Goal: Information Seeking & Learning: Check status

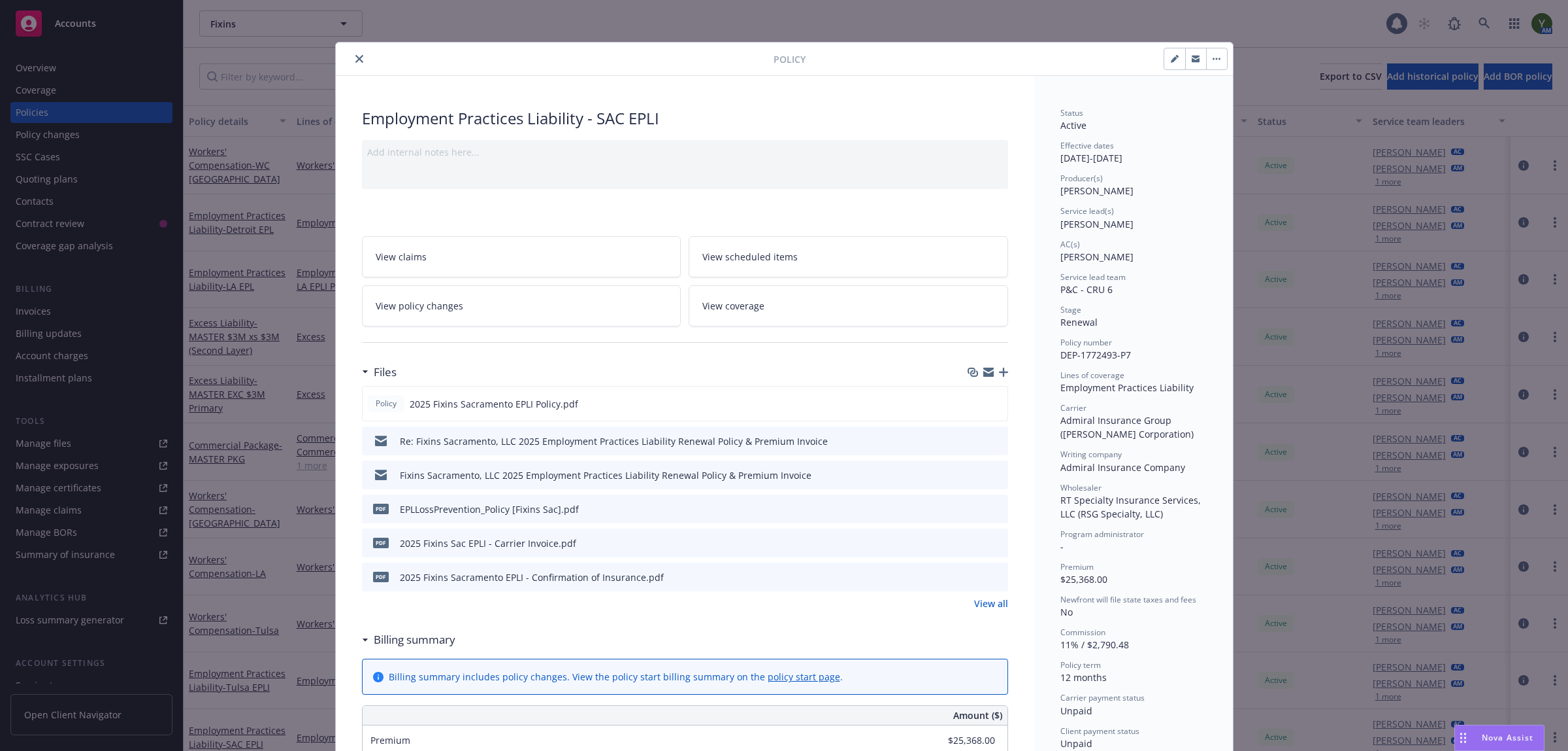
scroll to position [16, 0]
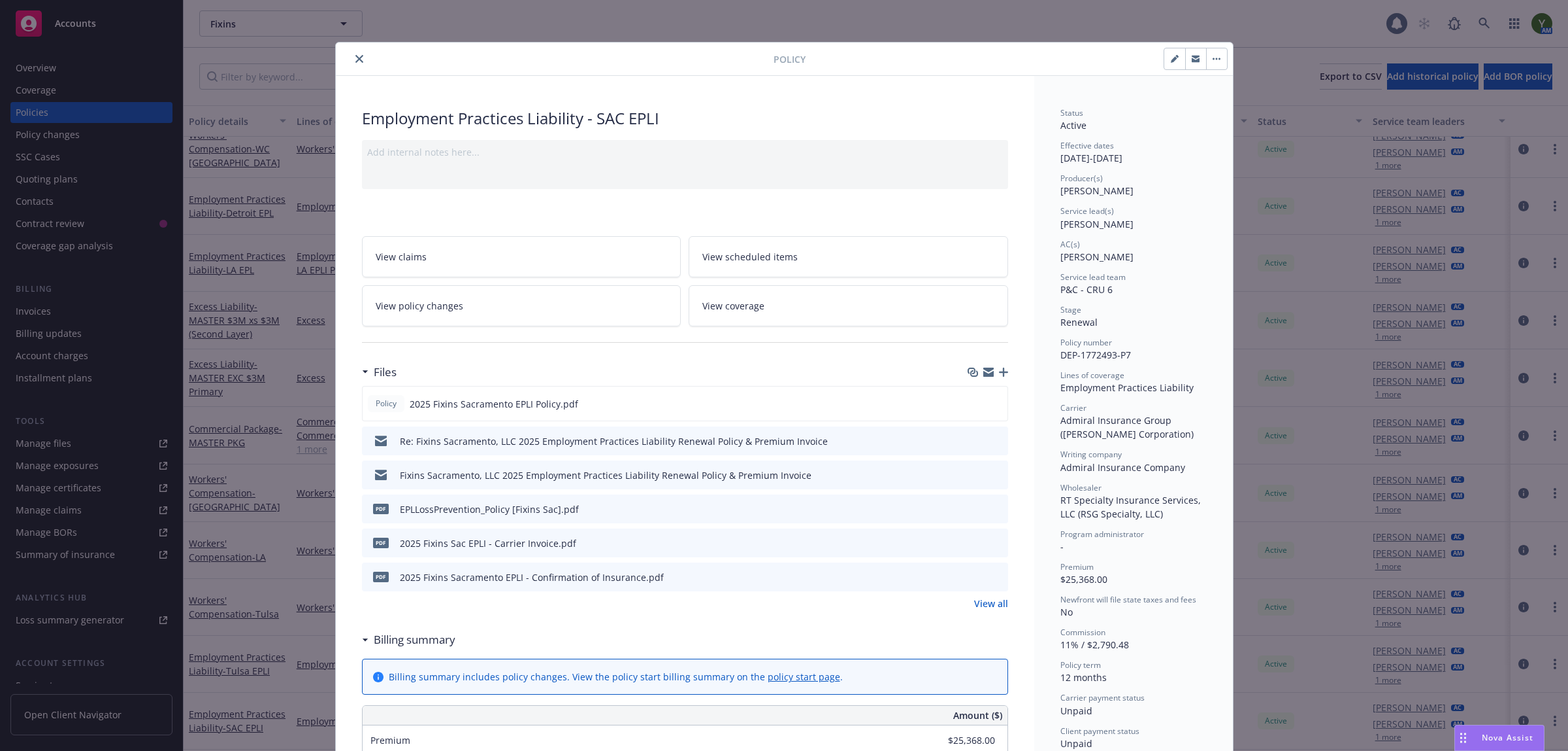
click at [356, 56] on icon "close" at bounding box center [360, 59] width 8 height 8
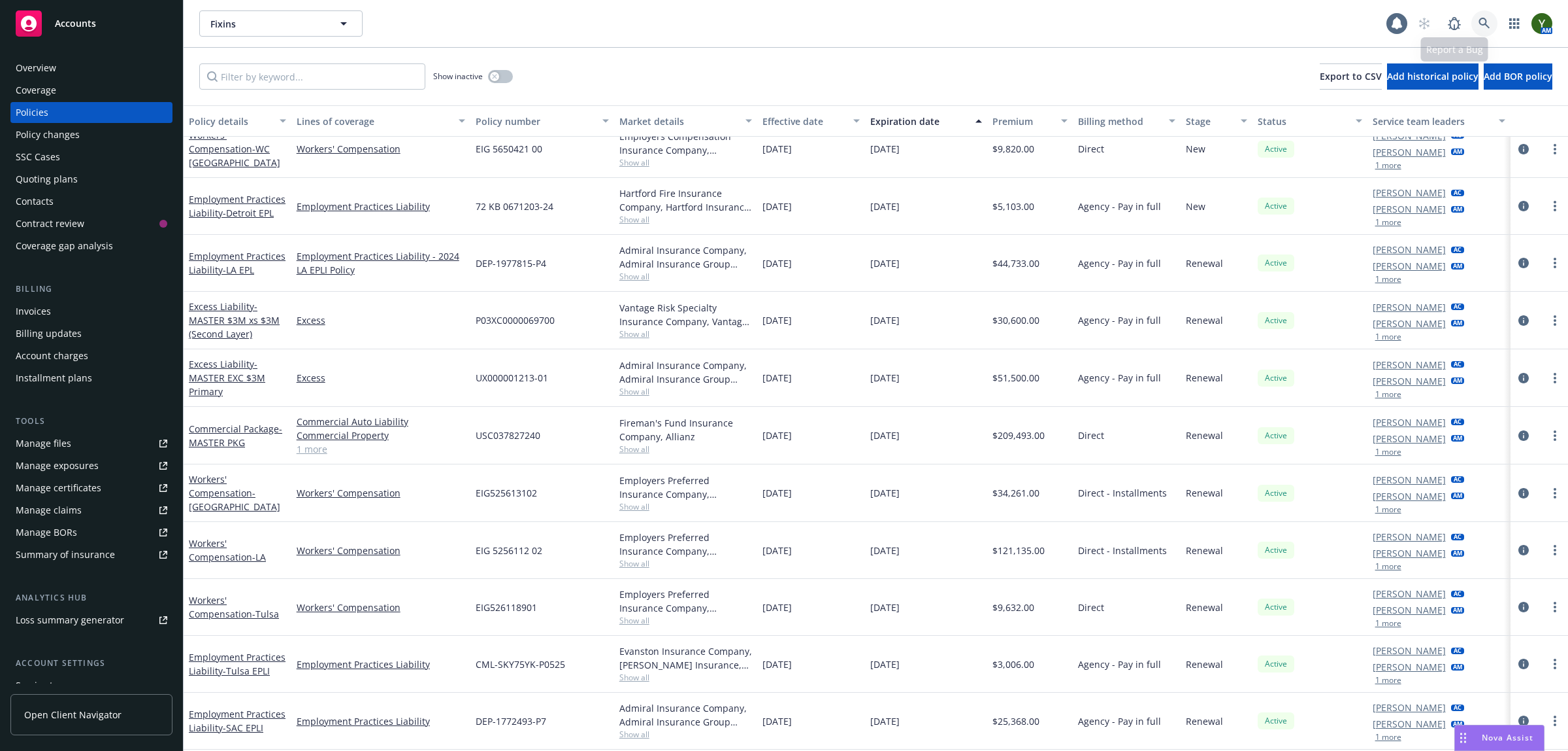
click at [1471, 27] on link at bounding box center [1484, 23] width 26 height 26
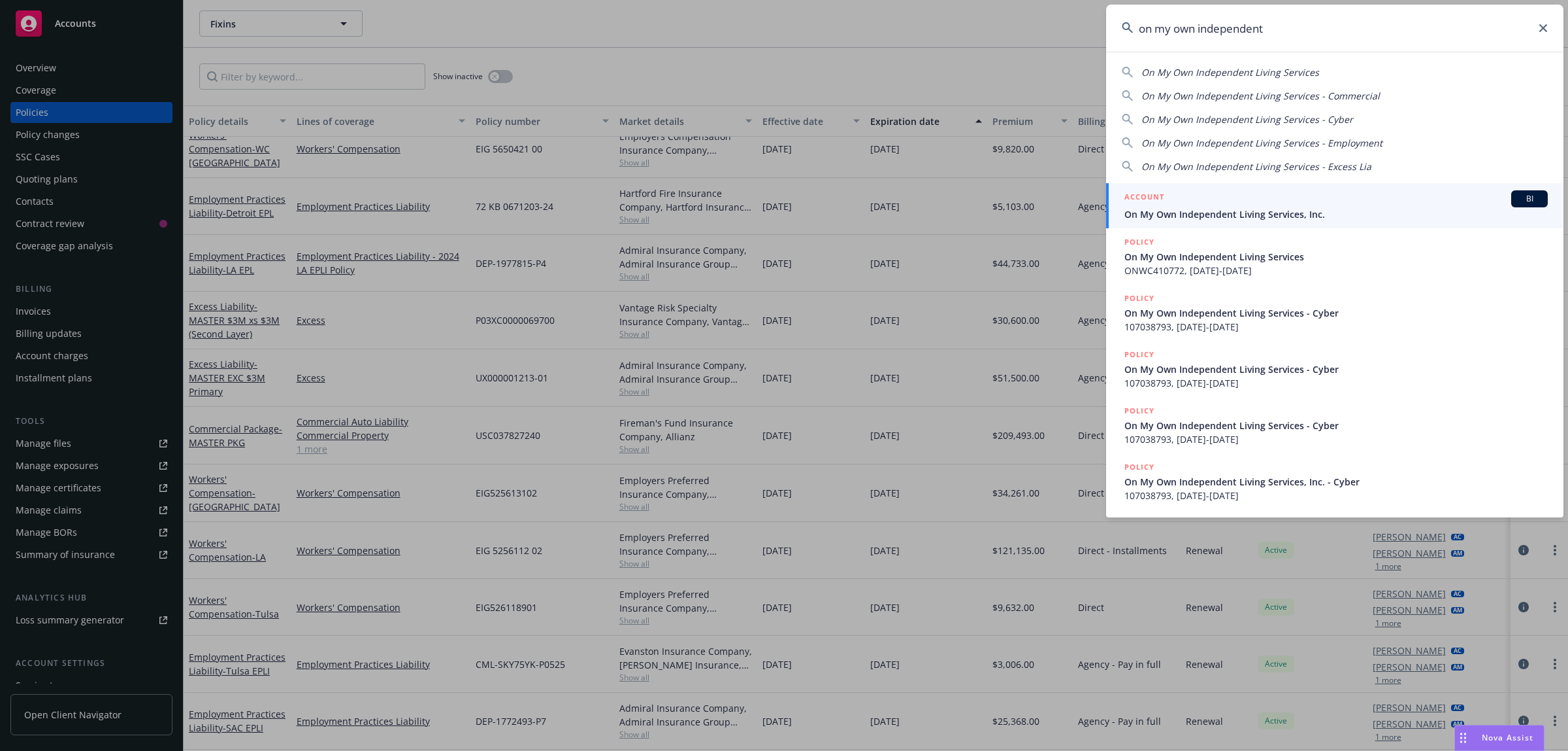
type input "on my own independent"
click at [1243, 210] on span "On My Own Independent Living Services, Inc." at bounding box center [1336, 214] width 423 height 14
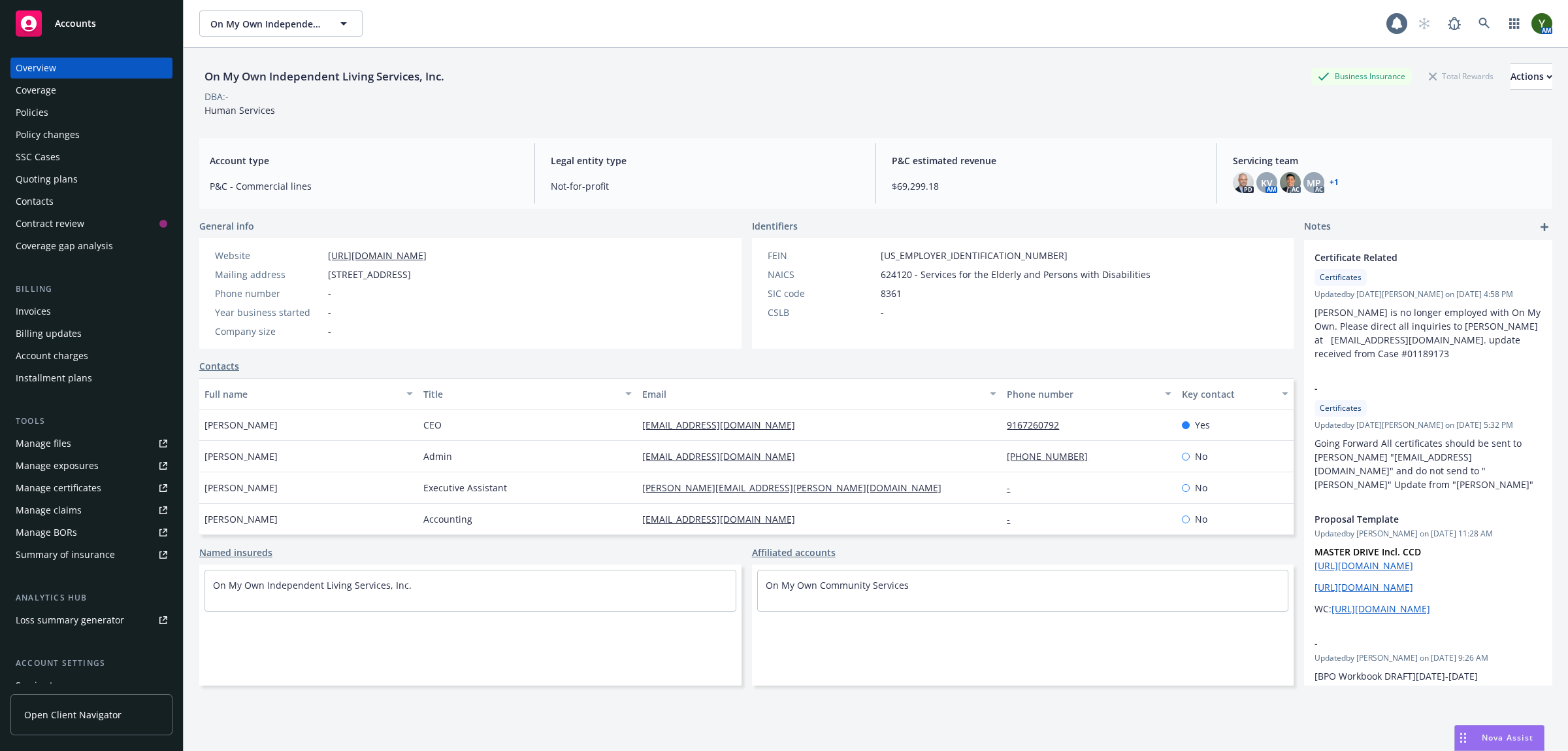
click at [76, 103] on div "Policies" at bounding box center [91, 112] width 152 height 21
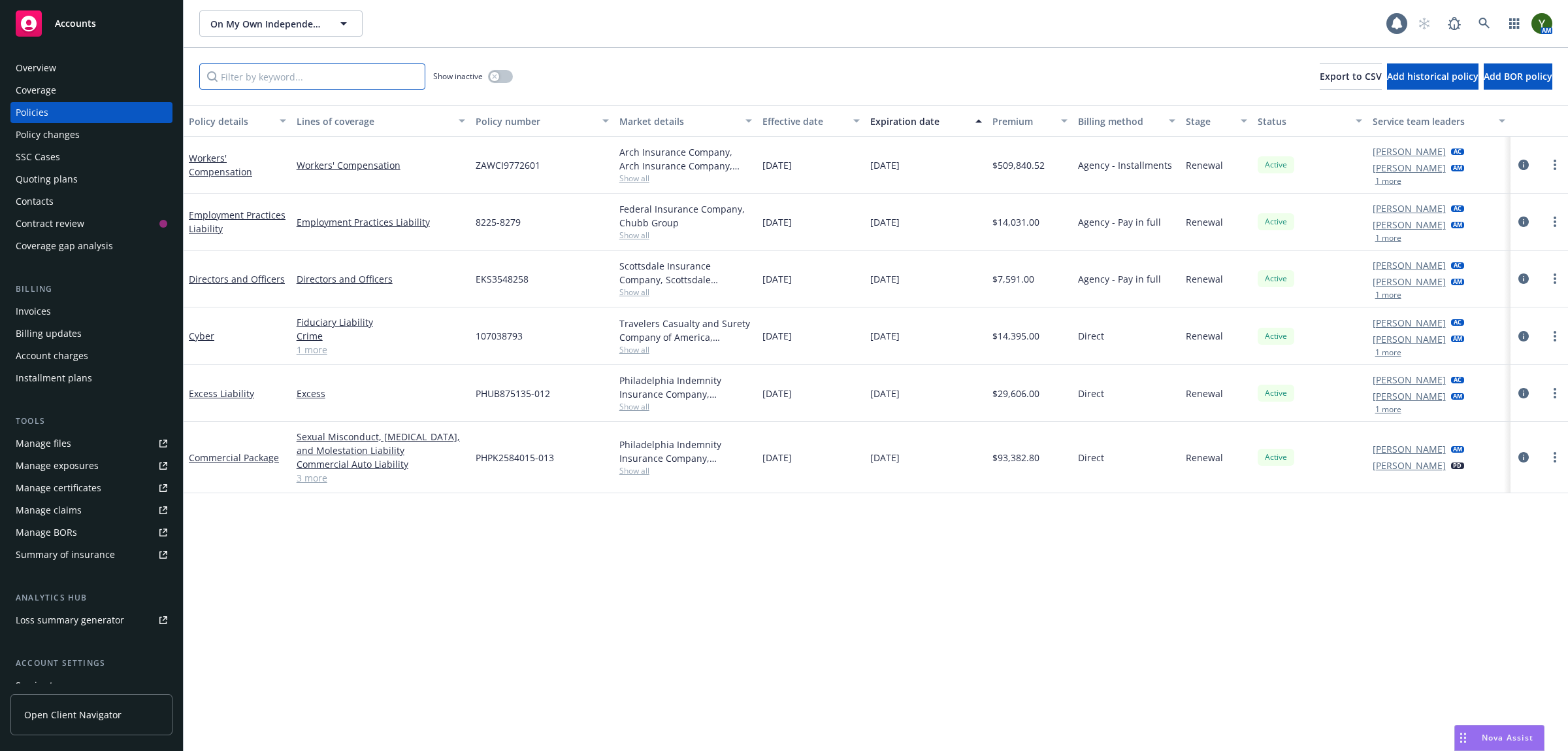
click at [260, 81] on input "Filter by keyword..." at bounding box center [312, 77] width 226 height 26
paste input "PHPK2584015-012"
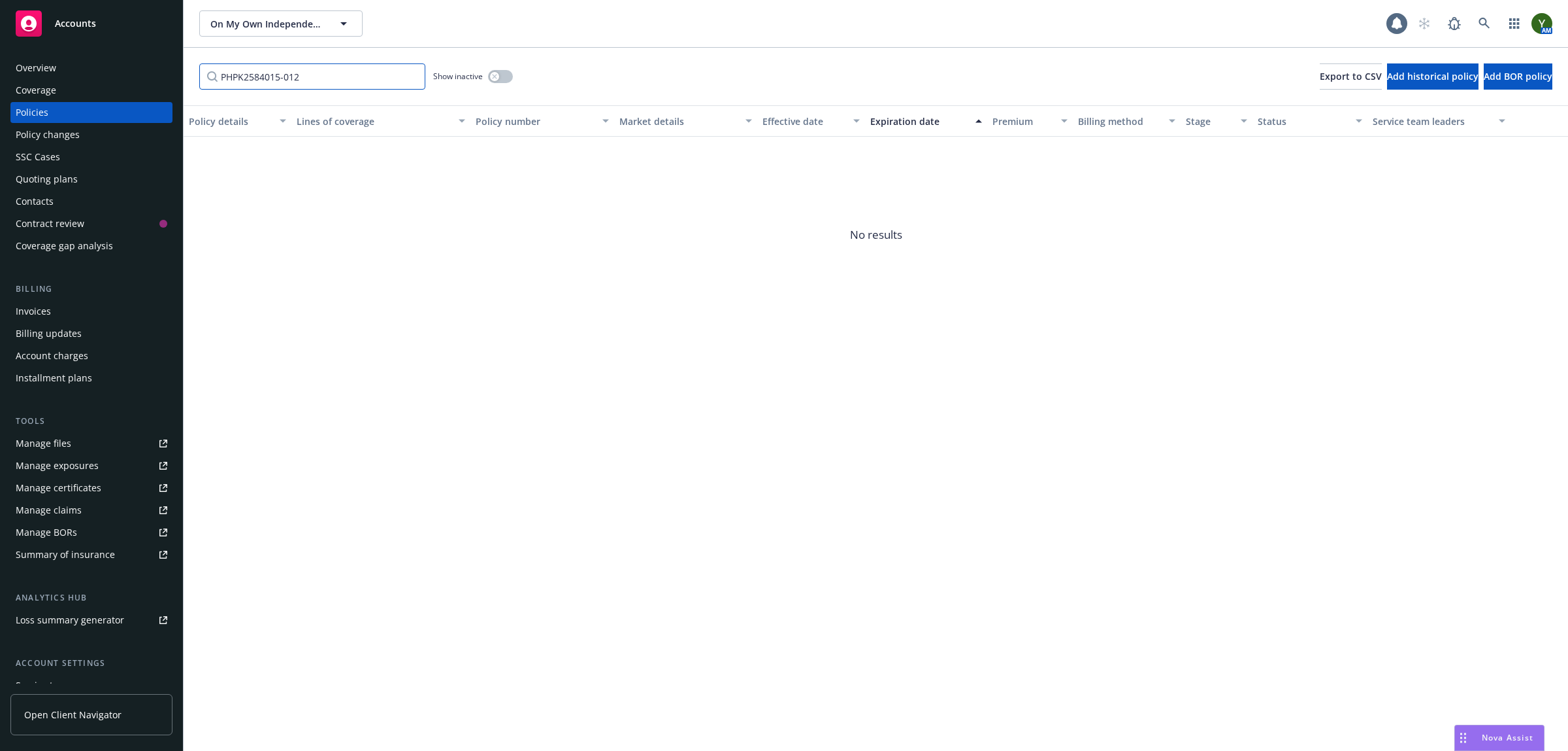
type input "PHPK2584015-012"
click at [508, 75] on button "button" at bounding box center [500, 77] width 25 height 13
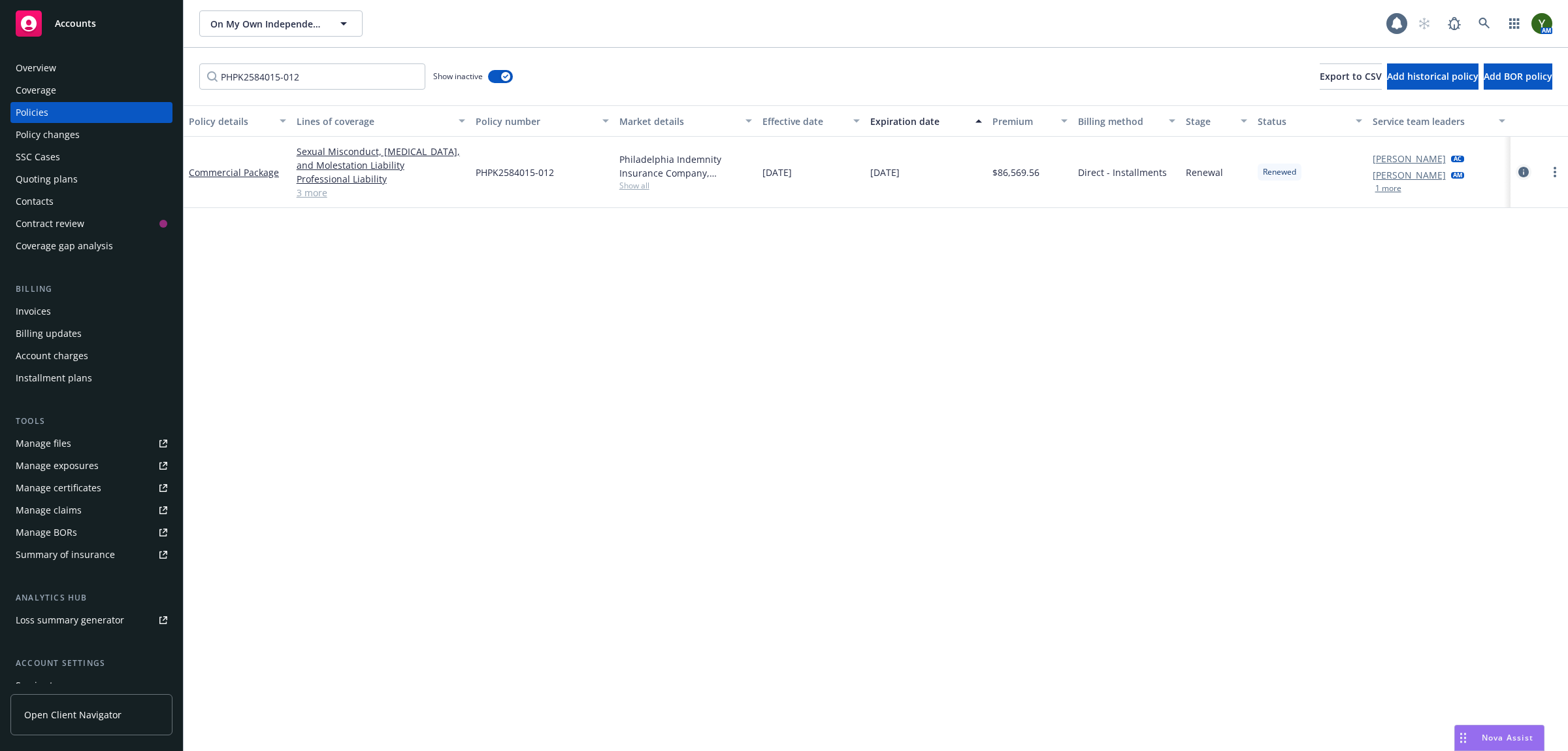
click at [1526, 170] on icon "circleInformation" at bounding box center [1524, 172] width 10 height 10
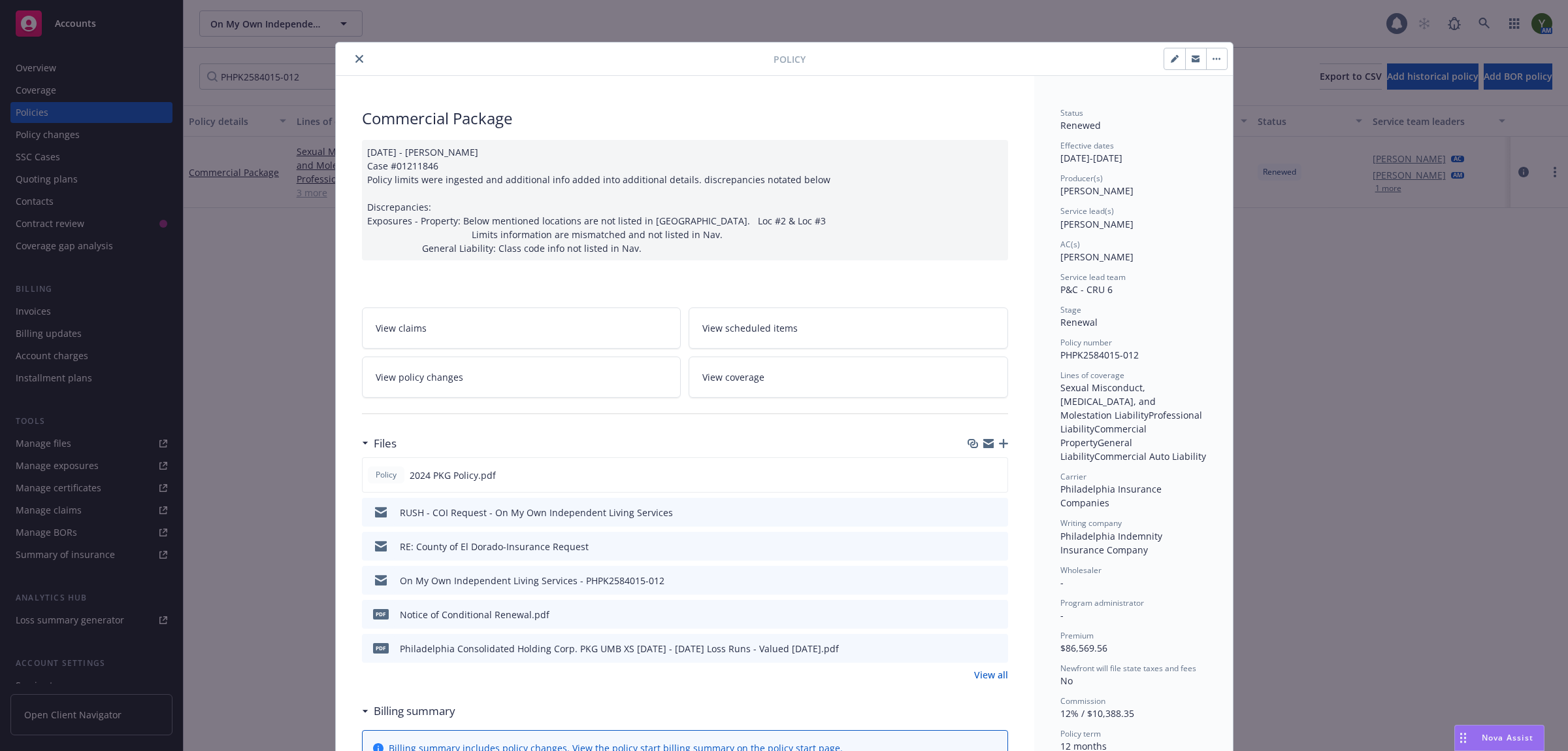
click at [456, 390] on link "View policy changes" at bounding box center [522, 377] width 319 height 41
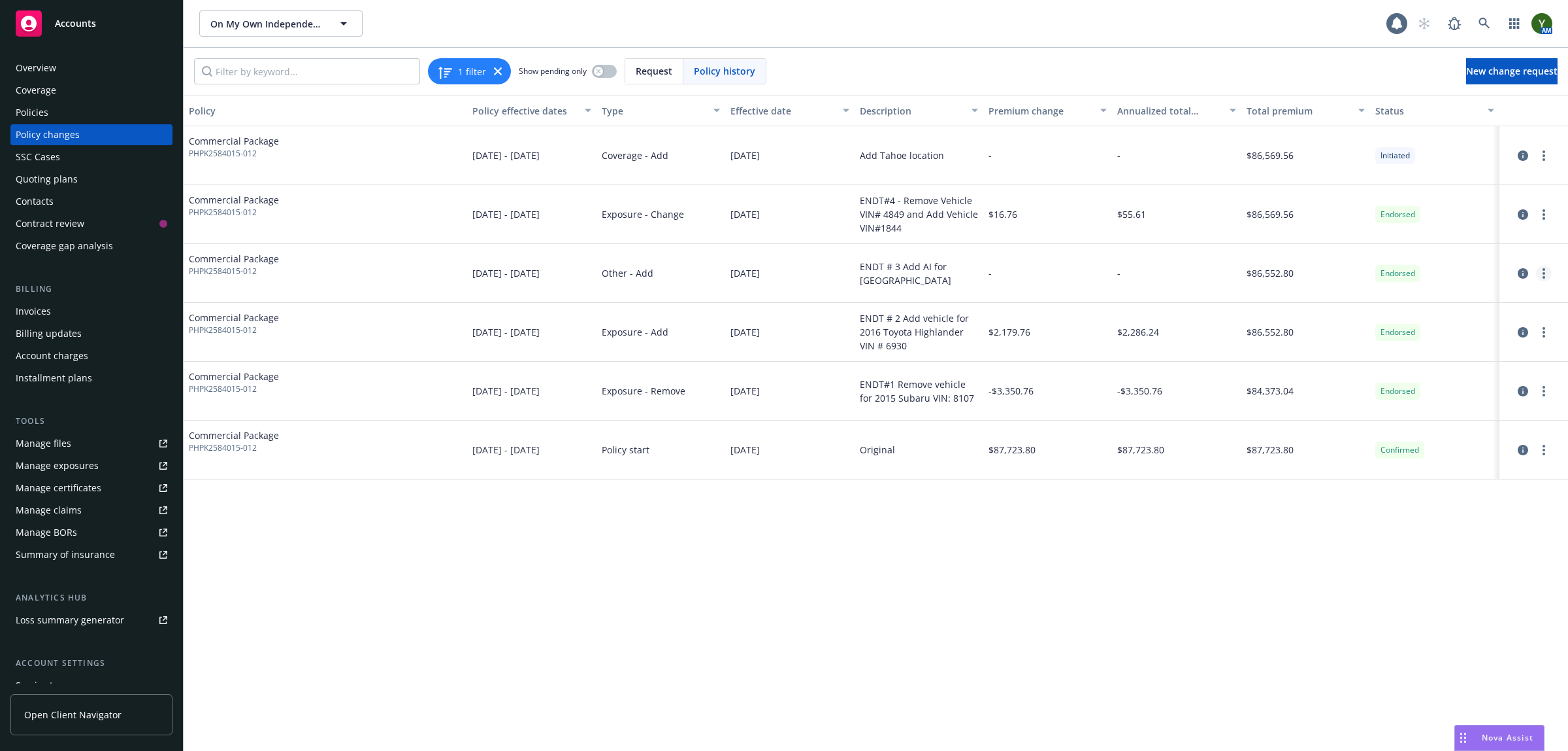
click at [1550, 276] on link "more" at bounding box center [1544, 273] width 15 height 15
click at [1520, 273] on icon "circleInformation" at bounding box center [1523, 273] width 10 height 10
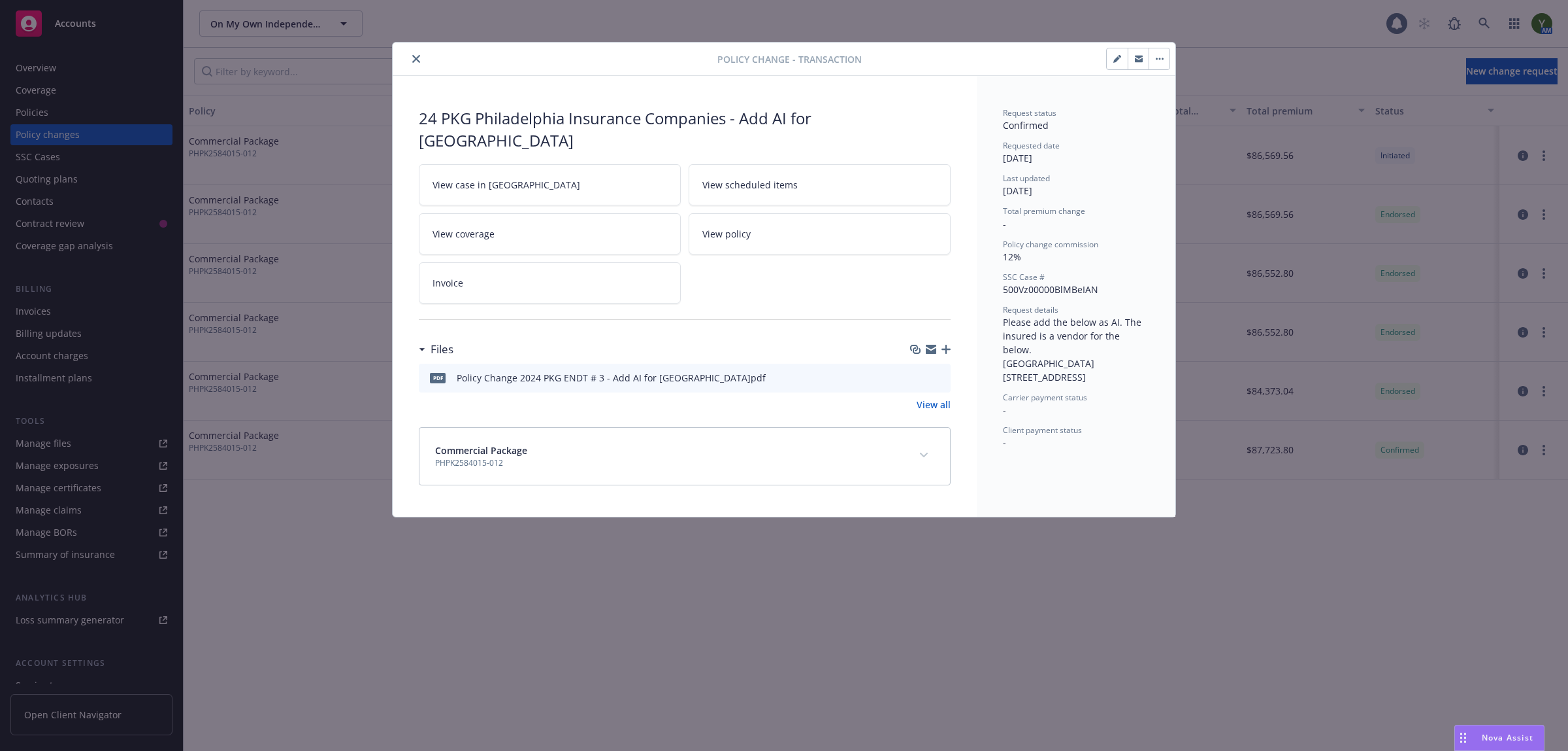
click at [547, 190] on link "View case in [GEOGRAPHIC_DATA]" at bounding box center [550, 184] width 262 height 41
click at [416, 57] on icon "close" at bounding box center [416, 59] width 8 height 8
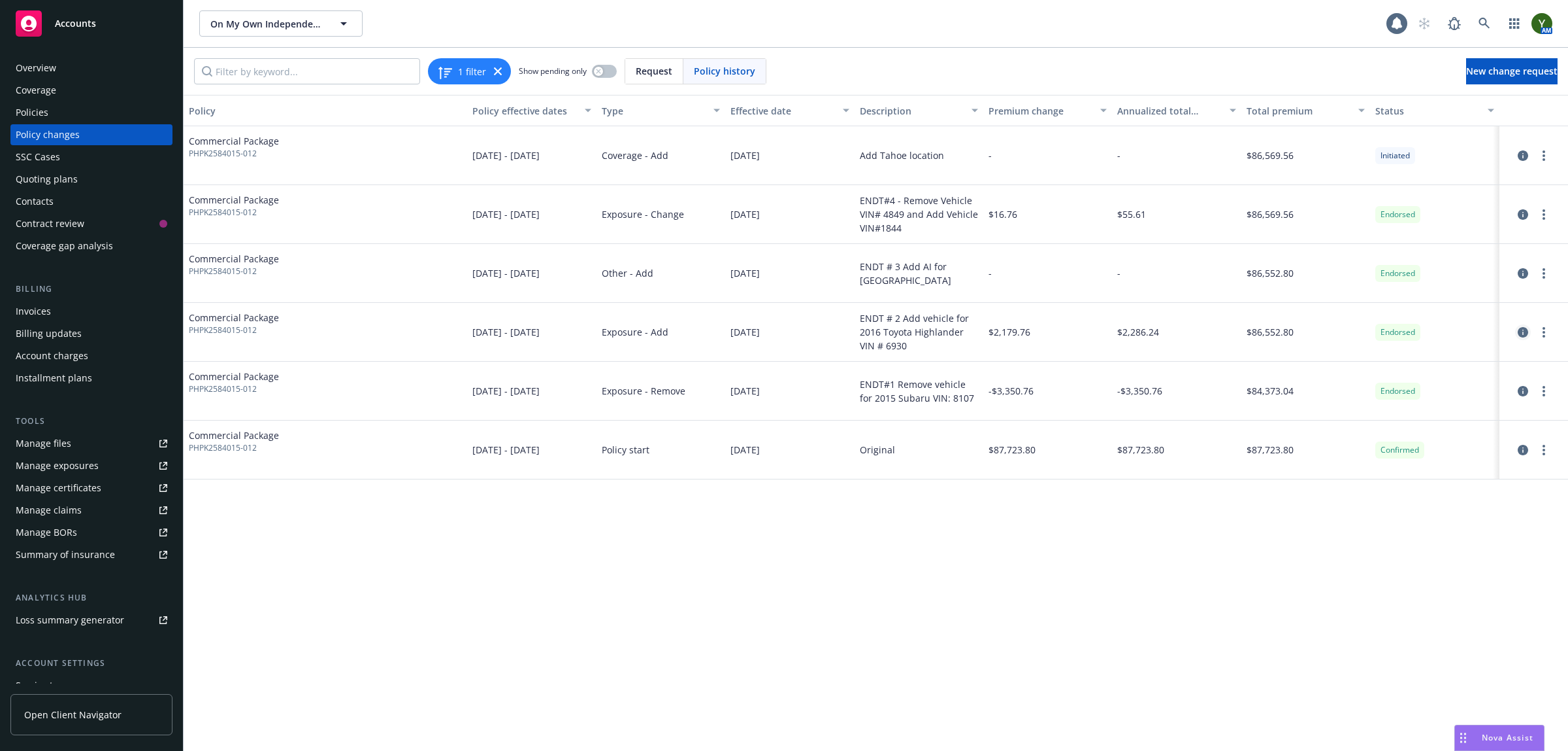
click at [1526, 336] on icon "circleInformation" at bounding box center [1523, 332] width 10 height 10
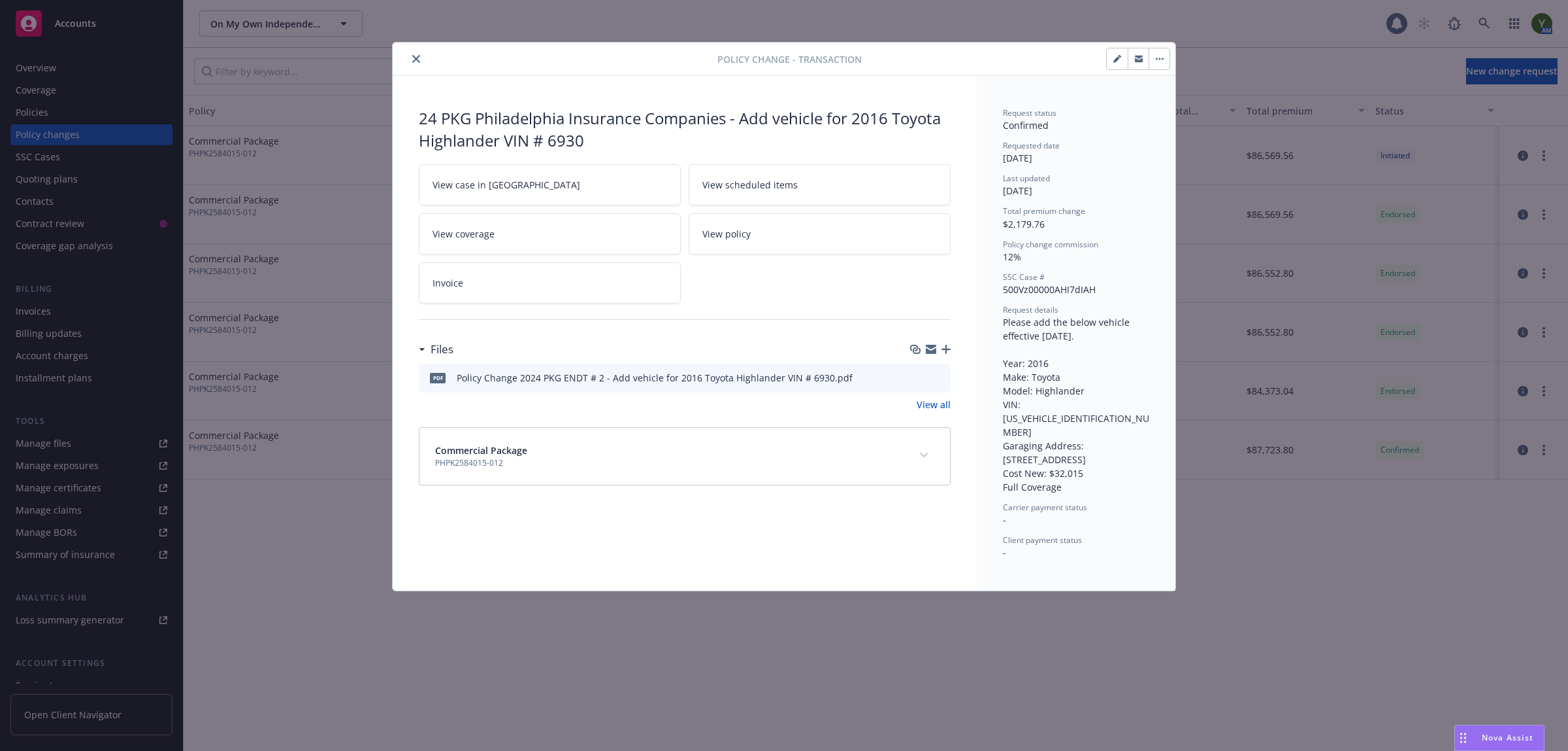
click at [518, 171] on link "View case in [GEOGRAPHIC_DATA]" at bounding box center [550, 184] width 262 height 41
click at [412, 59] on icon "close" at bounding box center [416, 59] width 8 height 8
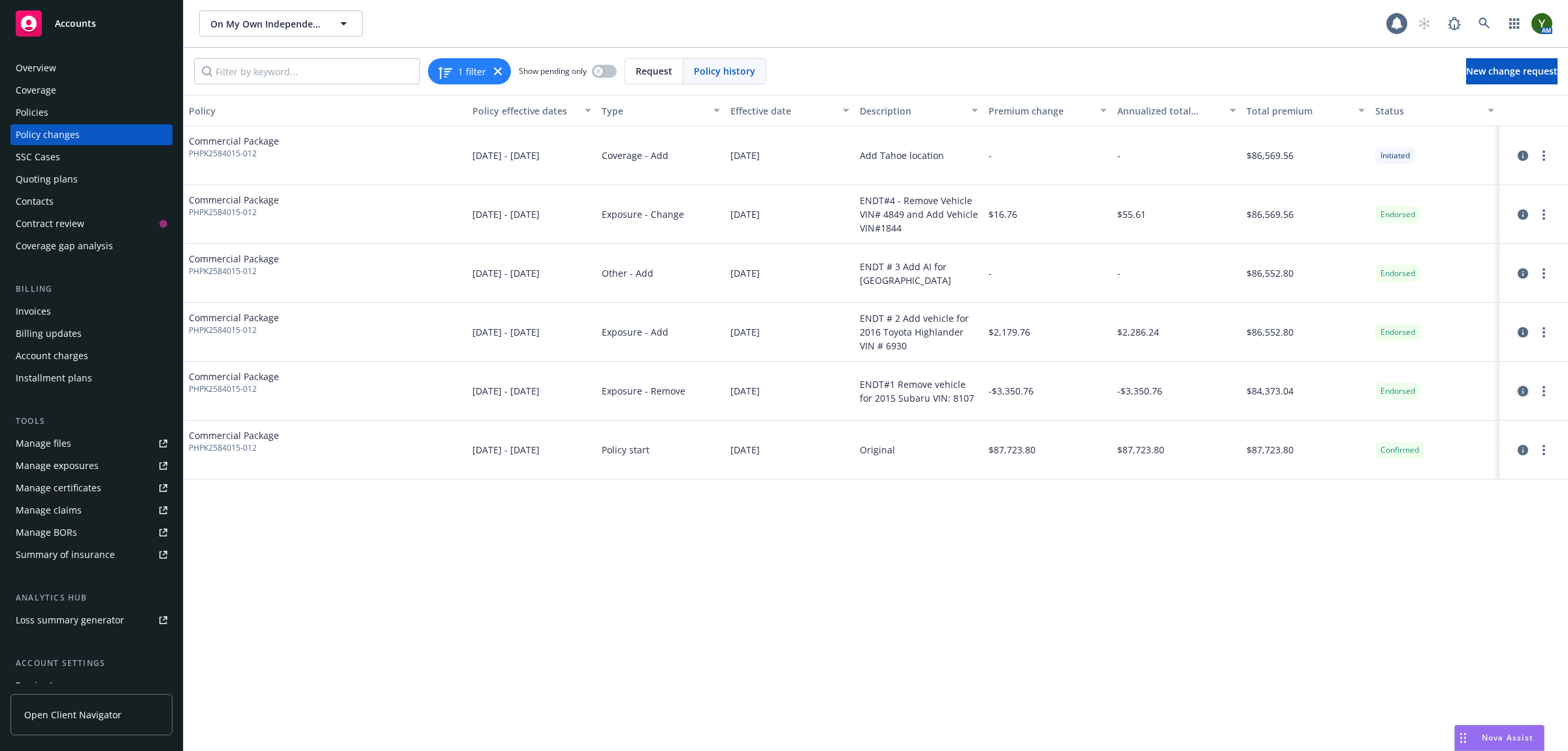
click at [1520, 386] on icon "circleInformation" at bounding box center [1523, 390] width 10 height 10
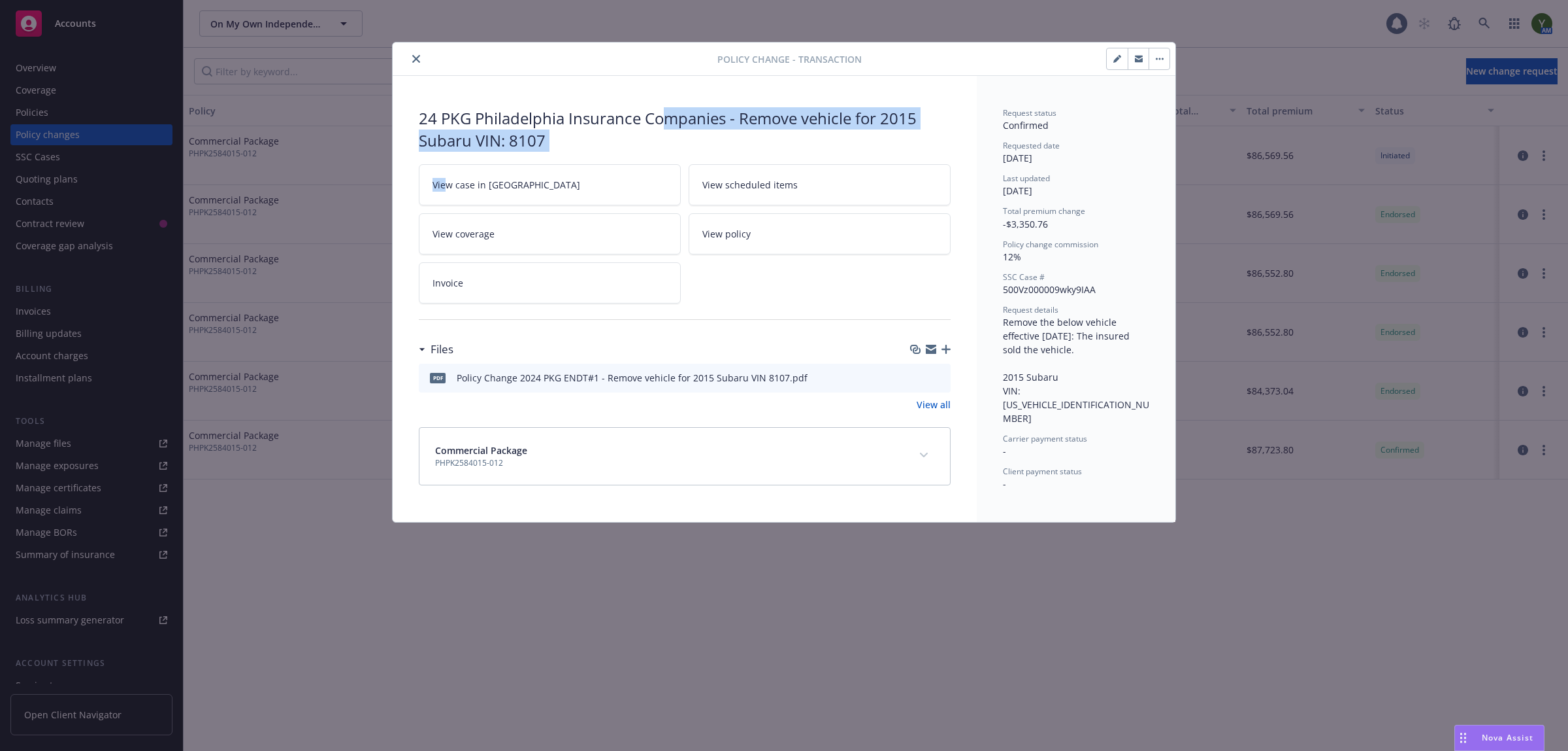
drag, startPoint x: 1566, startPoint y: 594, endPoint x: 447, endPoint y: 178, distance: 1193.8
click at [447, 178] on div "24 PKG Philadelphia Insurance Companies - Remove vehicle for 2015 Subaru VIN: 8…" at bounding box center [684, 296] width 584 height 440
click at [447, 178] on span "View case in [GEOGRAPHIC_DATA]" at bounding box center [506, 184] width 148 height 14
click at [419, 57] on icon "close" at bounding box center [416, 59] width 8 height 8
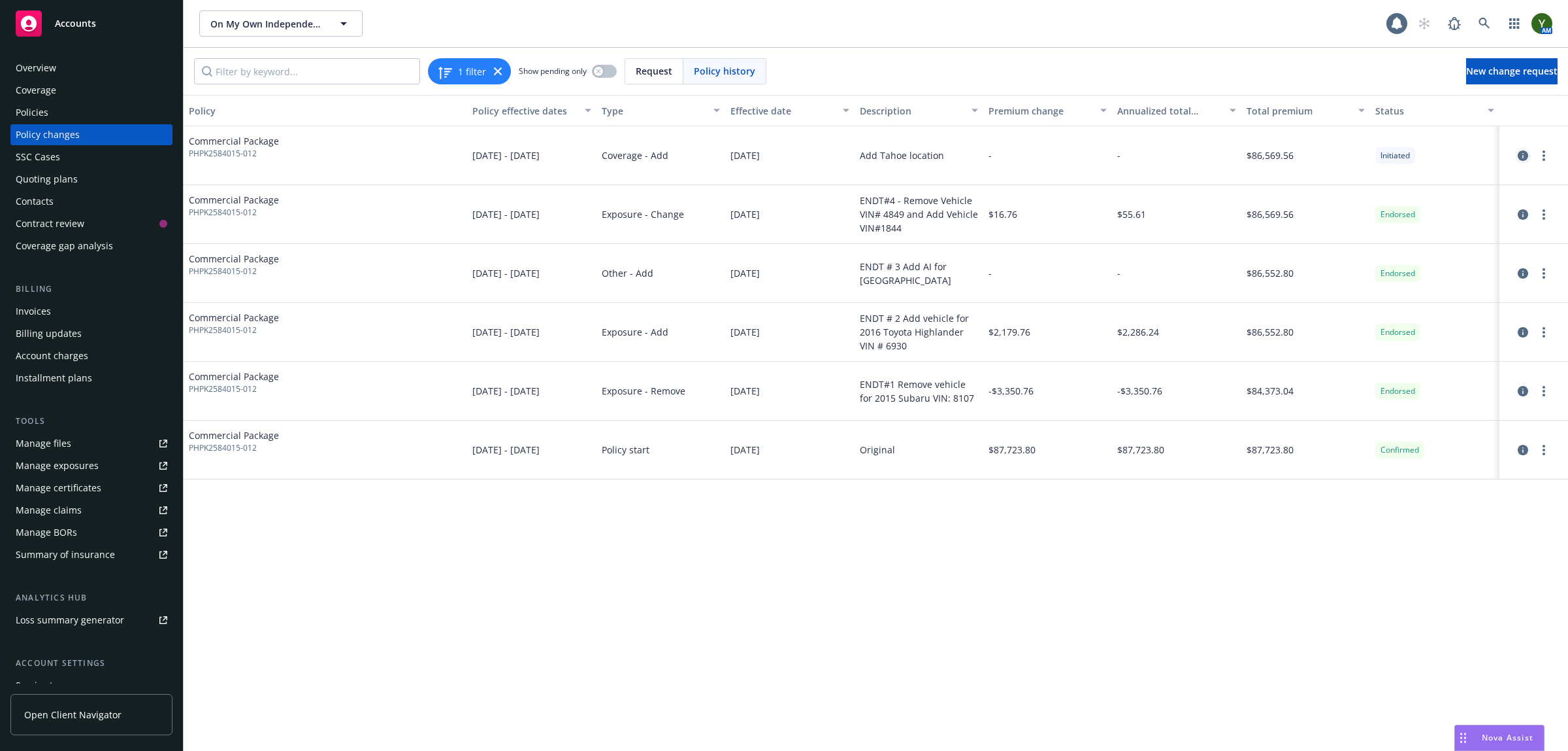
click at [1528, 154] on icon "circleInformation" at bounding box center [1523, 155] width 10 height 10
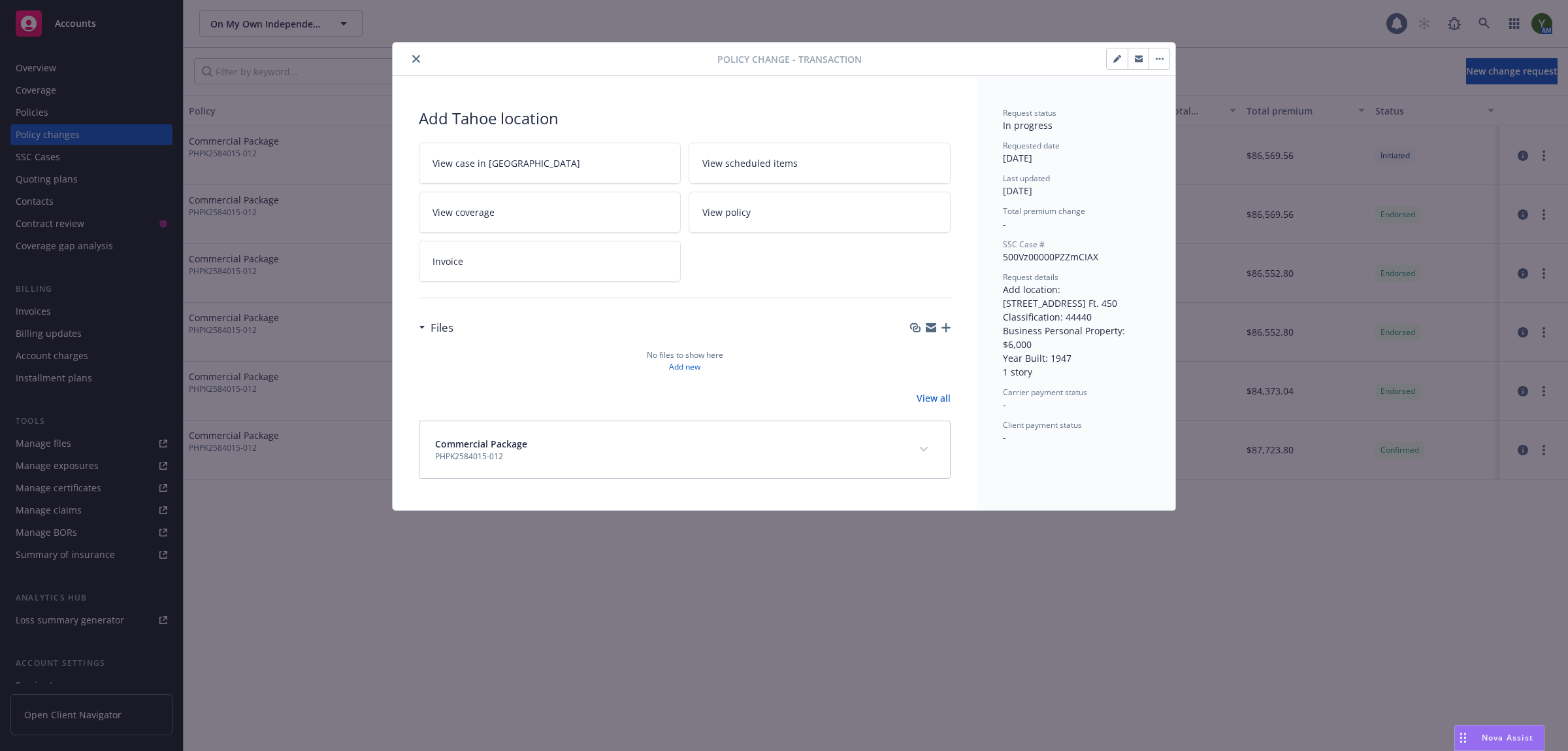
click at [531, 171] on link "View case in [GEOGRAPHIC_DATA]" at bounding box center [550, 163] width 262 height 41
click at [438, 171] on link "View case in [GEOGRAPHIC_DATA]" at bounding box center [550, 163] width 262 height 41
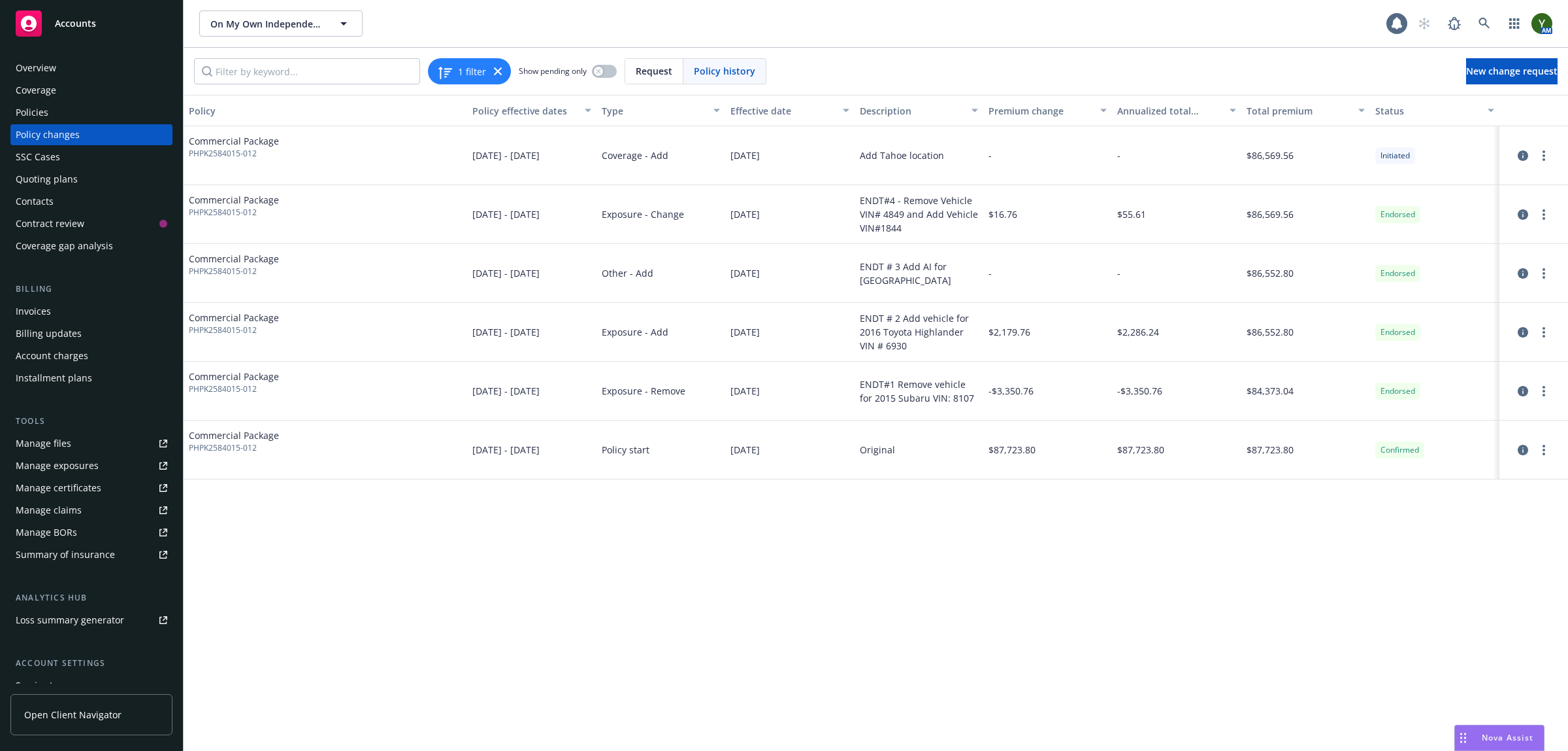
click at [1516, 385] on div at bounding box center [1534, 390] width 58 height 15
click at [1528, 331] on icon "circleInformation" at bounding box center [1523, 332] width 10 height 10
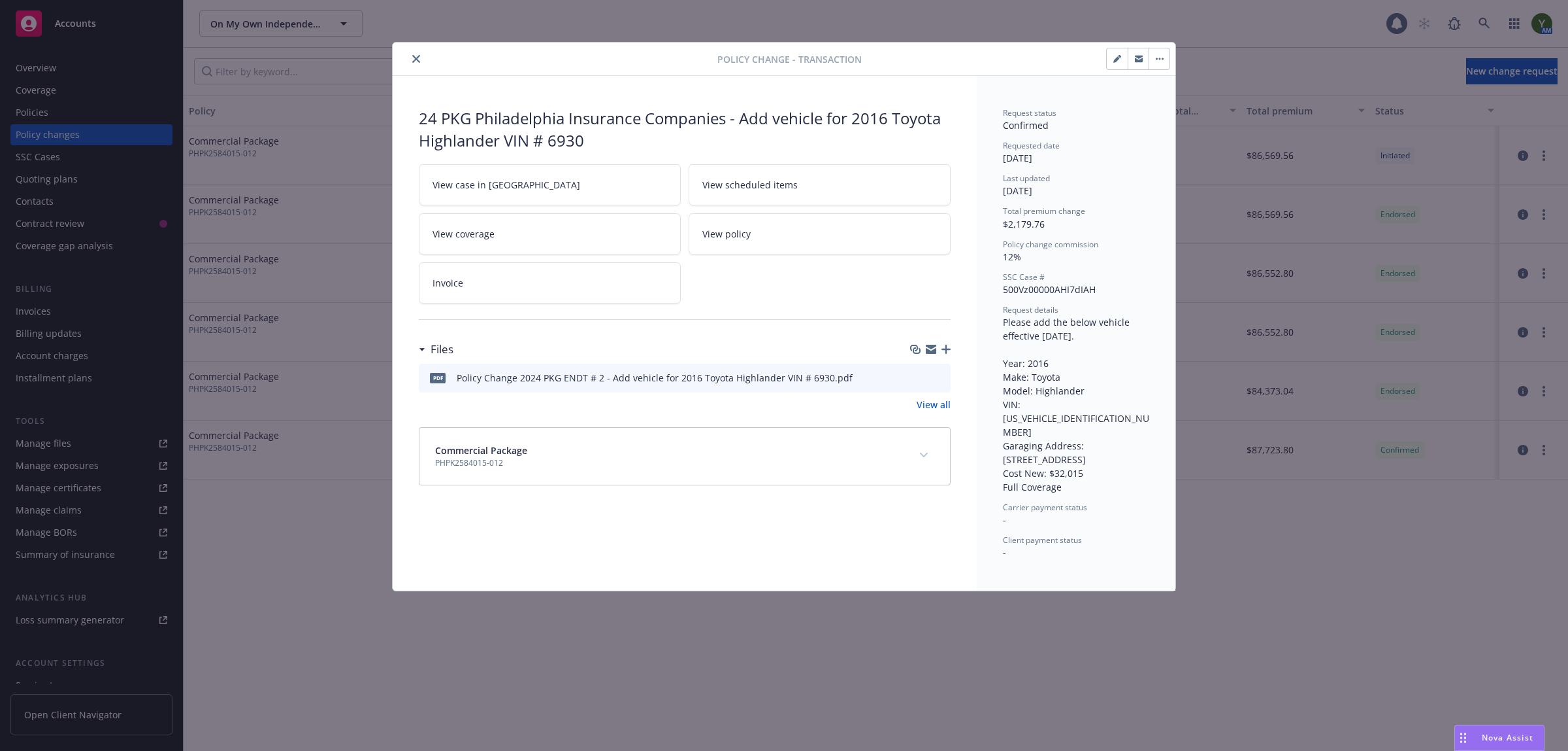
click at [409, 62] on button "close" at bounding box center [416, 58] width 15 height 15
click at [412, 56] on icon "close" at bounding box center [416, 59] width 8 height 8
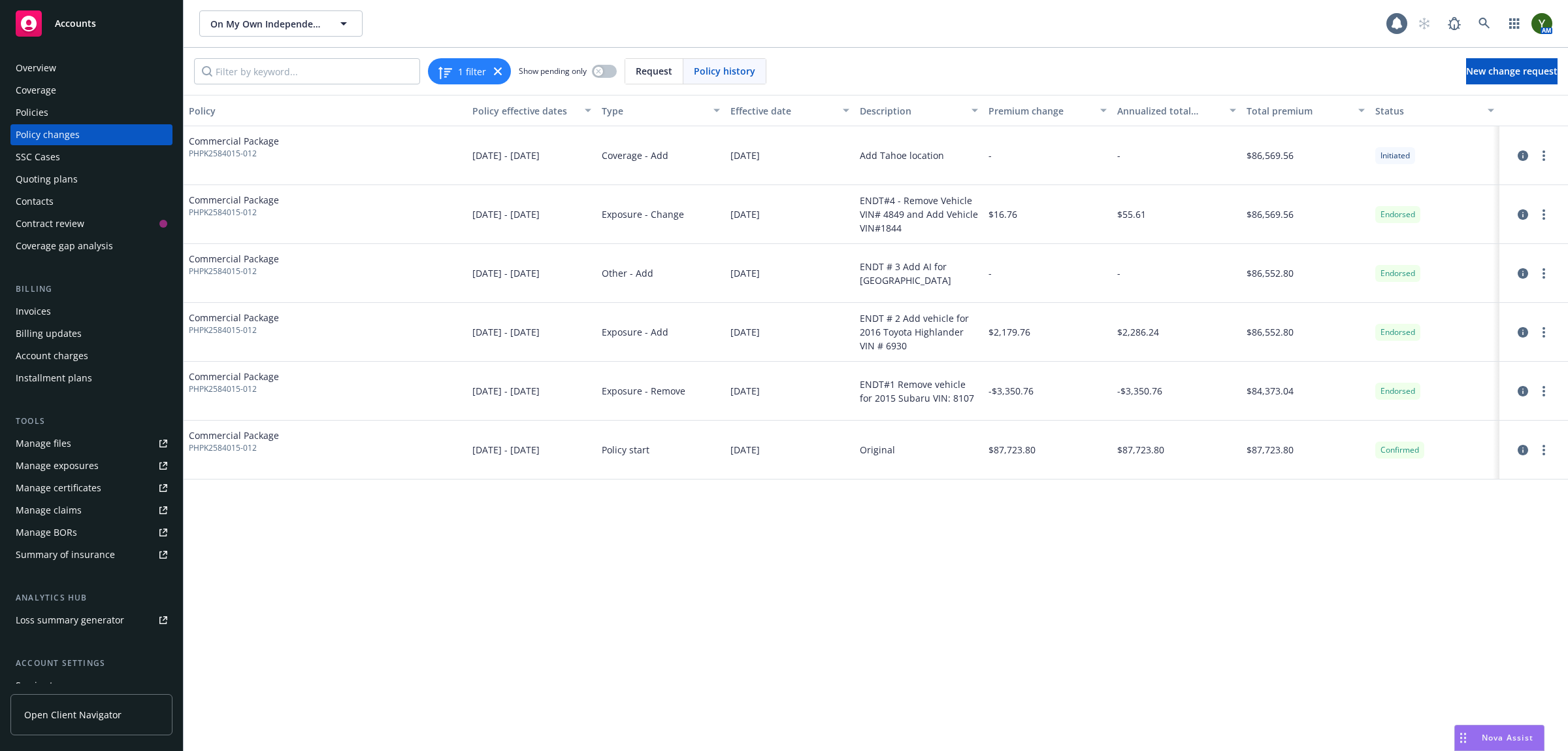
click at [31, 119] on div "Policies" at bounding box center [31, 112] width 33 height 21
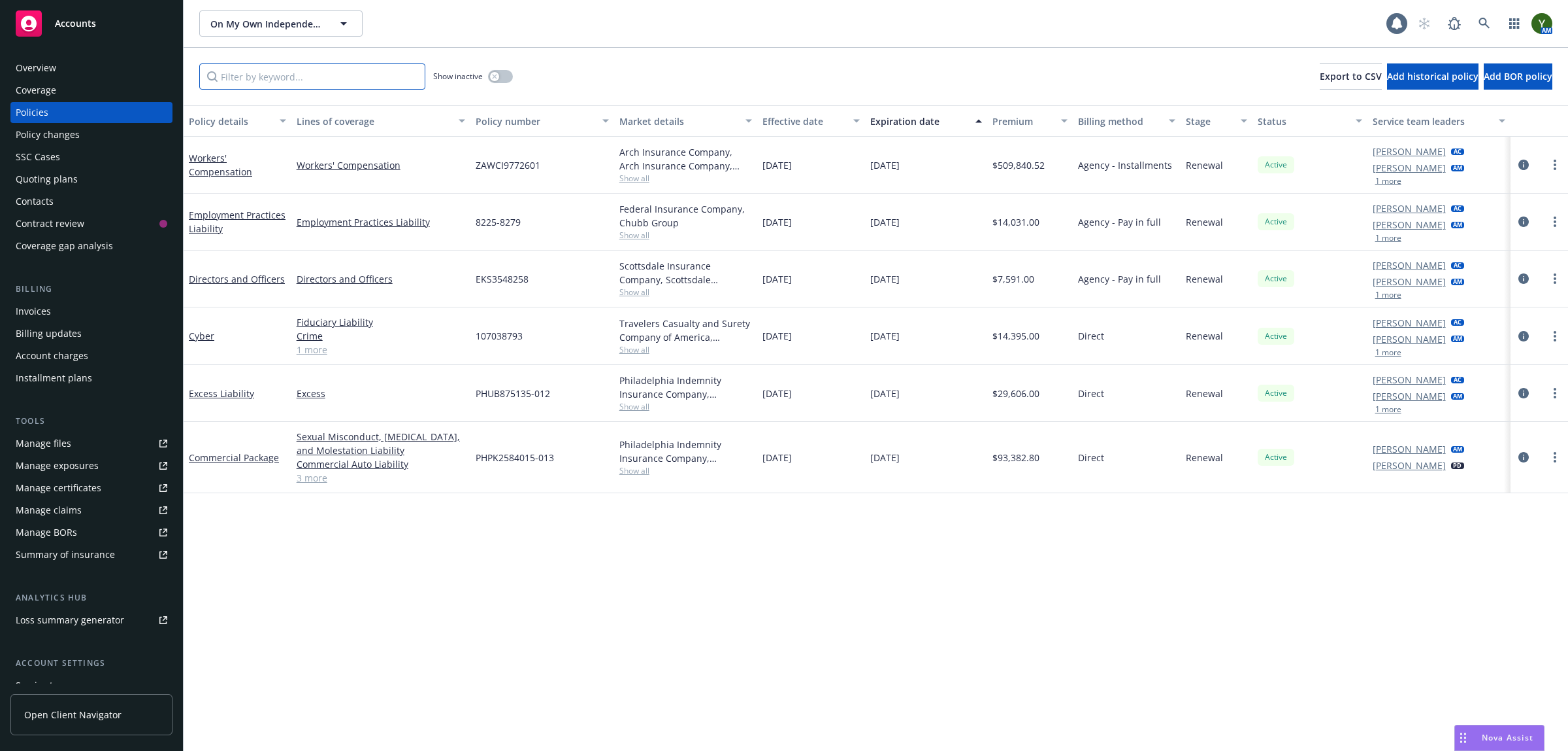
click at [250, 72] on input "Filter by keyword..." at bounding box center [312, 77] width 226 height 26
paste input "PHPK2584015-012"
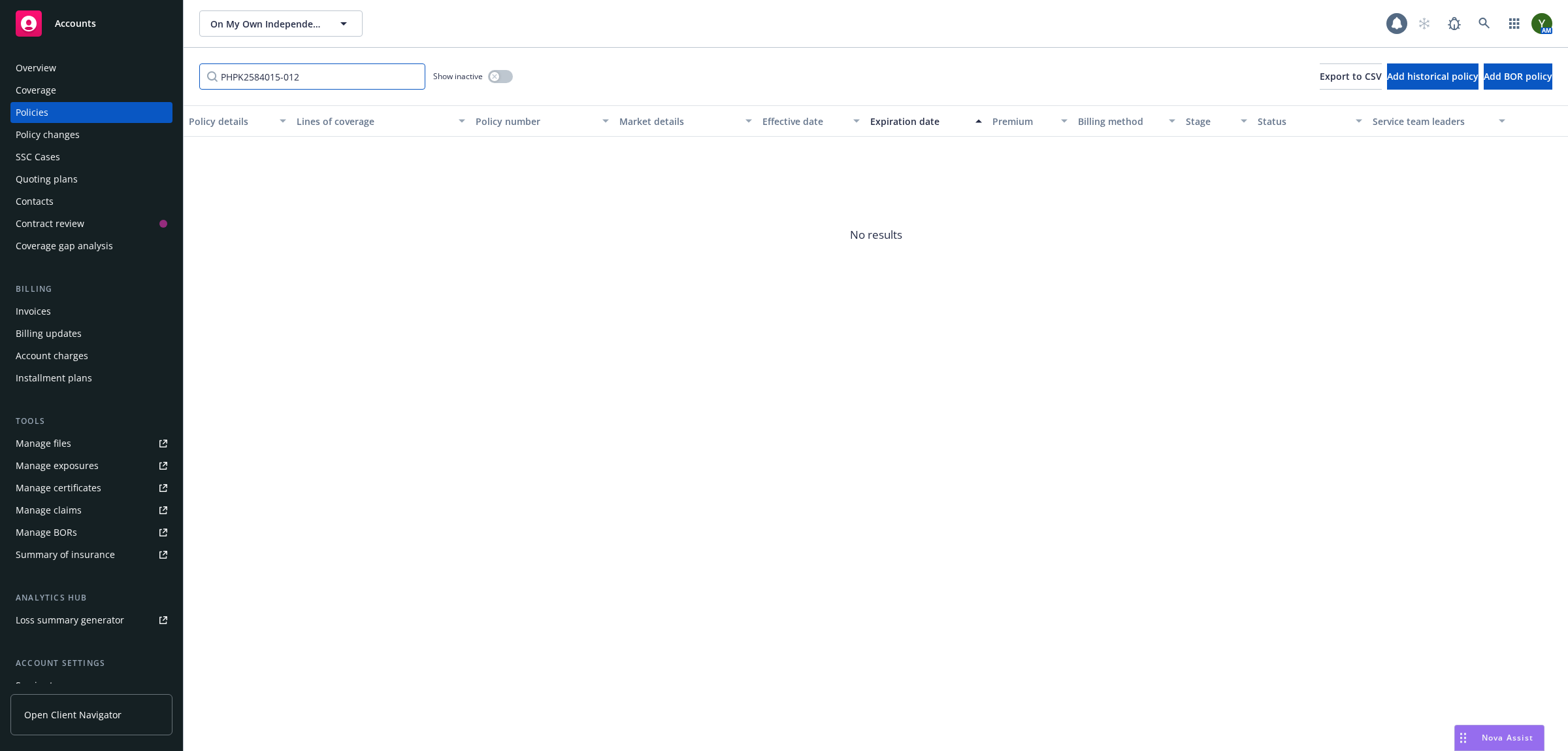
type input "PHPK2584015-012"
click at [502, 73] on button "button" at bounding box center [500, 77] width 25 height 13
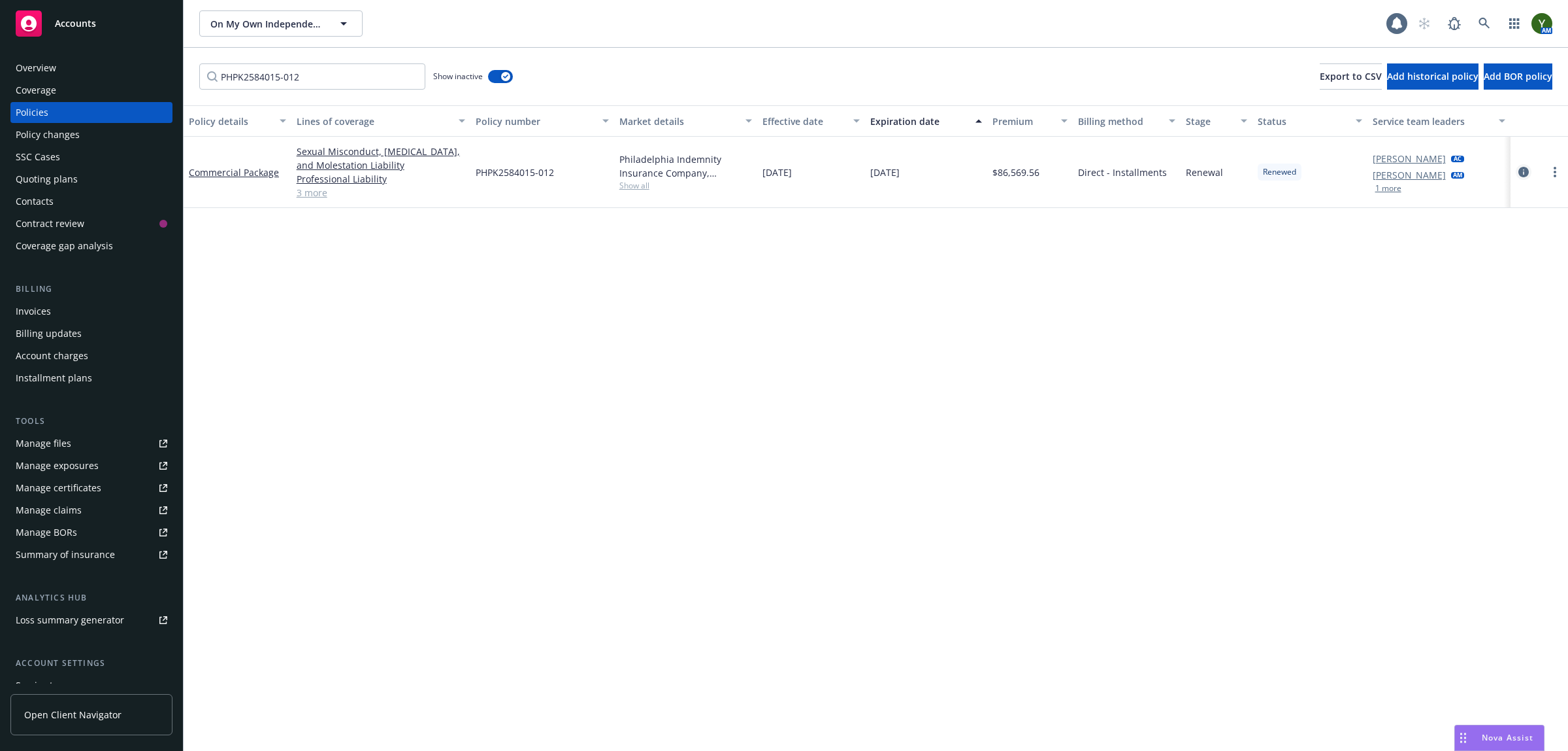
click at [1523, 168] on icon "circleInformation" at bounding box center [1524, 172] width 10 height 10
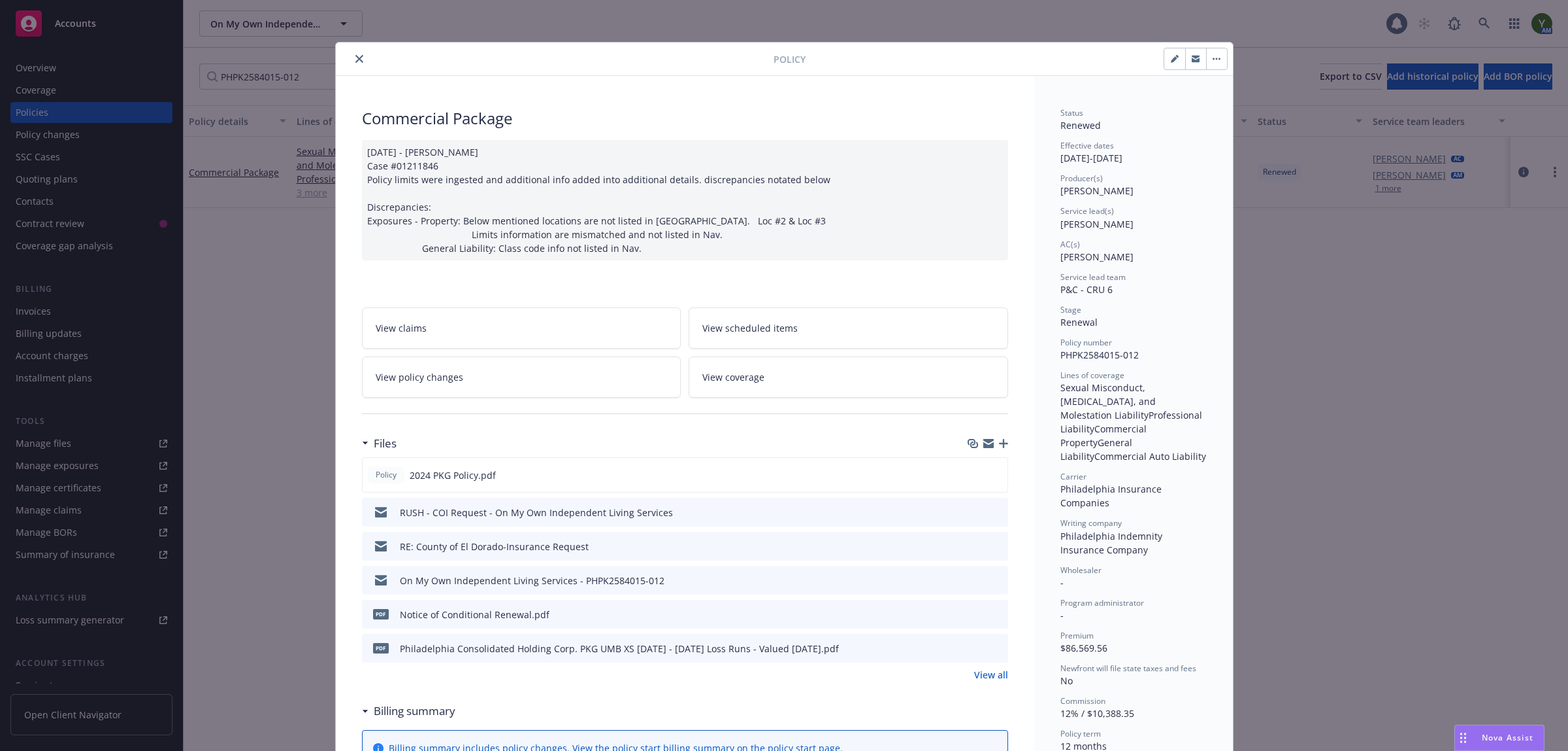
scroll to position [40, 0]
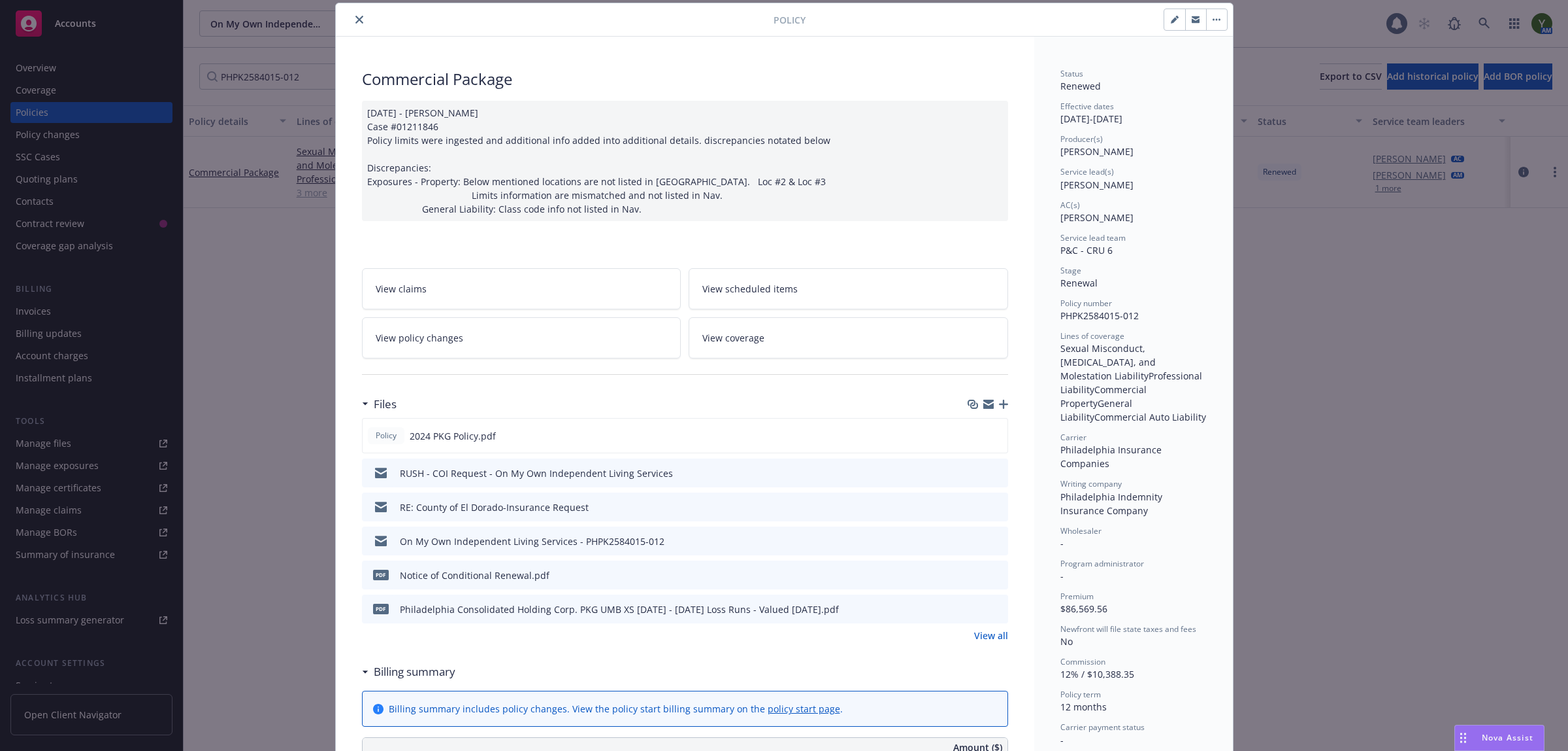
click at [526, 341] on link "View policy changes" at bounding box center [522, 337] width 319 height 41
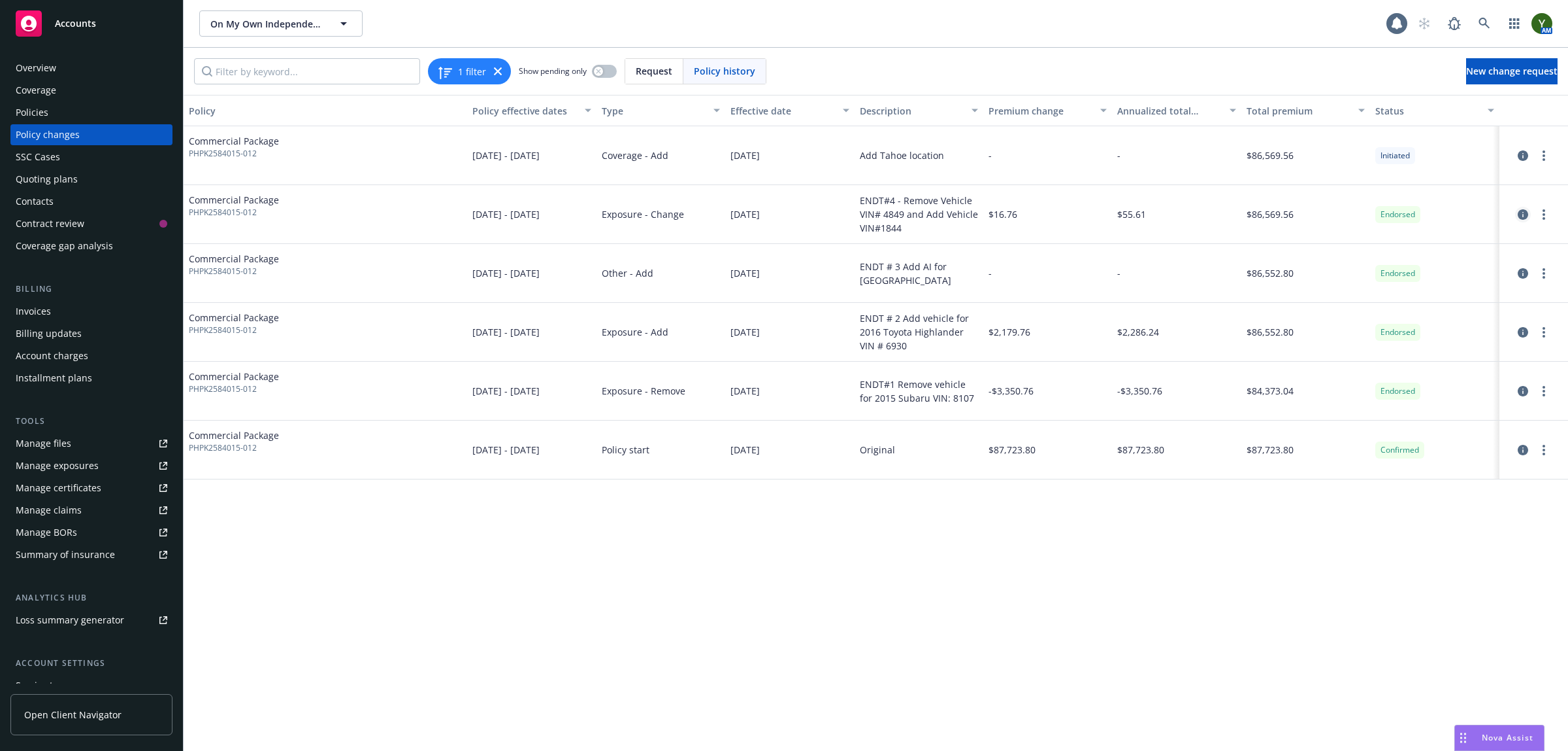
click at [1520, 215] on icon "circleInformation" at bounding box center [1523, 214] width 10 height 10
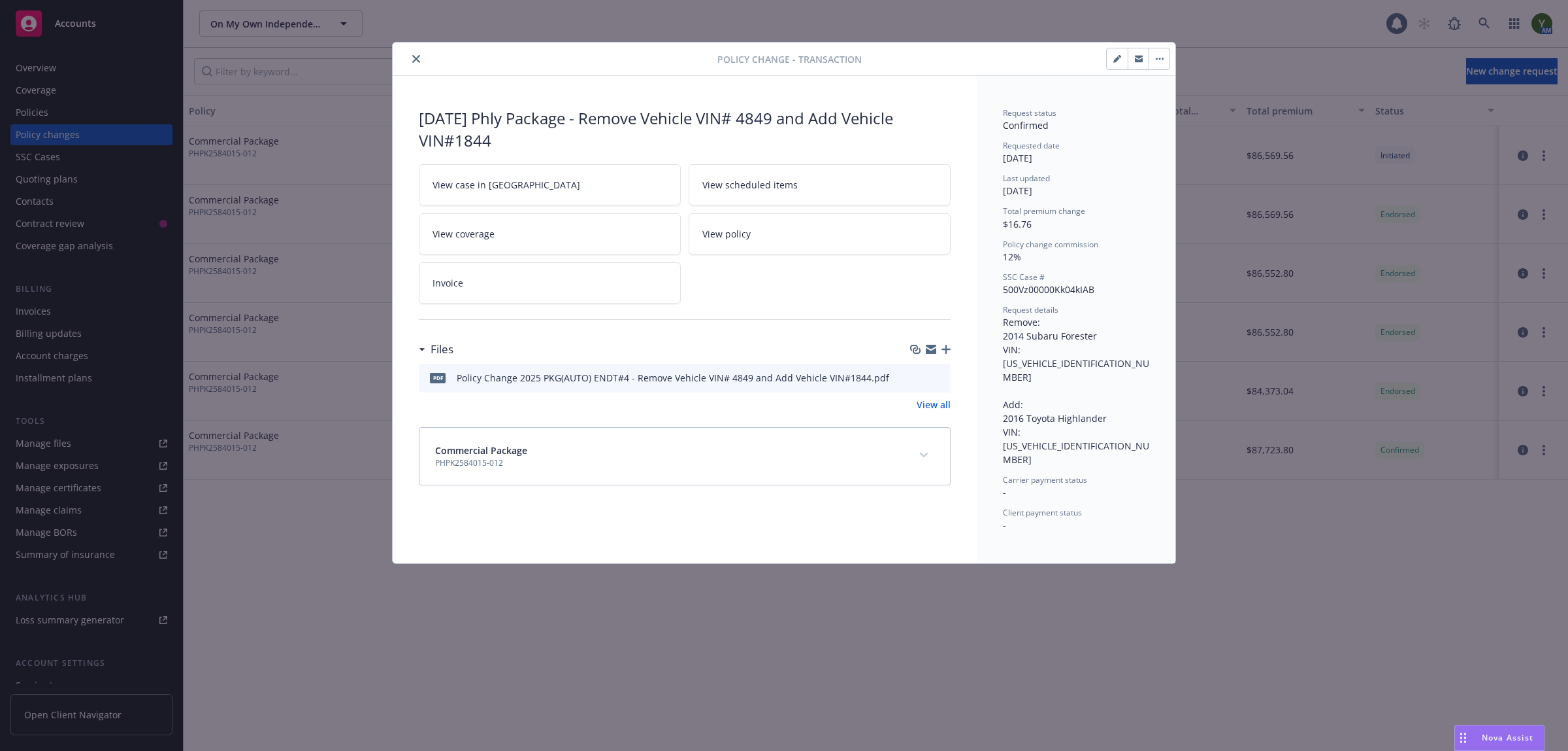
click at [552, 195] on link "View case in [GEOGRAPHIC_DATA]" at bounding box center [550, 184] width 262 height 41
click at [412, 60] on icon "close" at bounding box center [416, 59] width 8 height 8
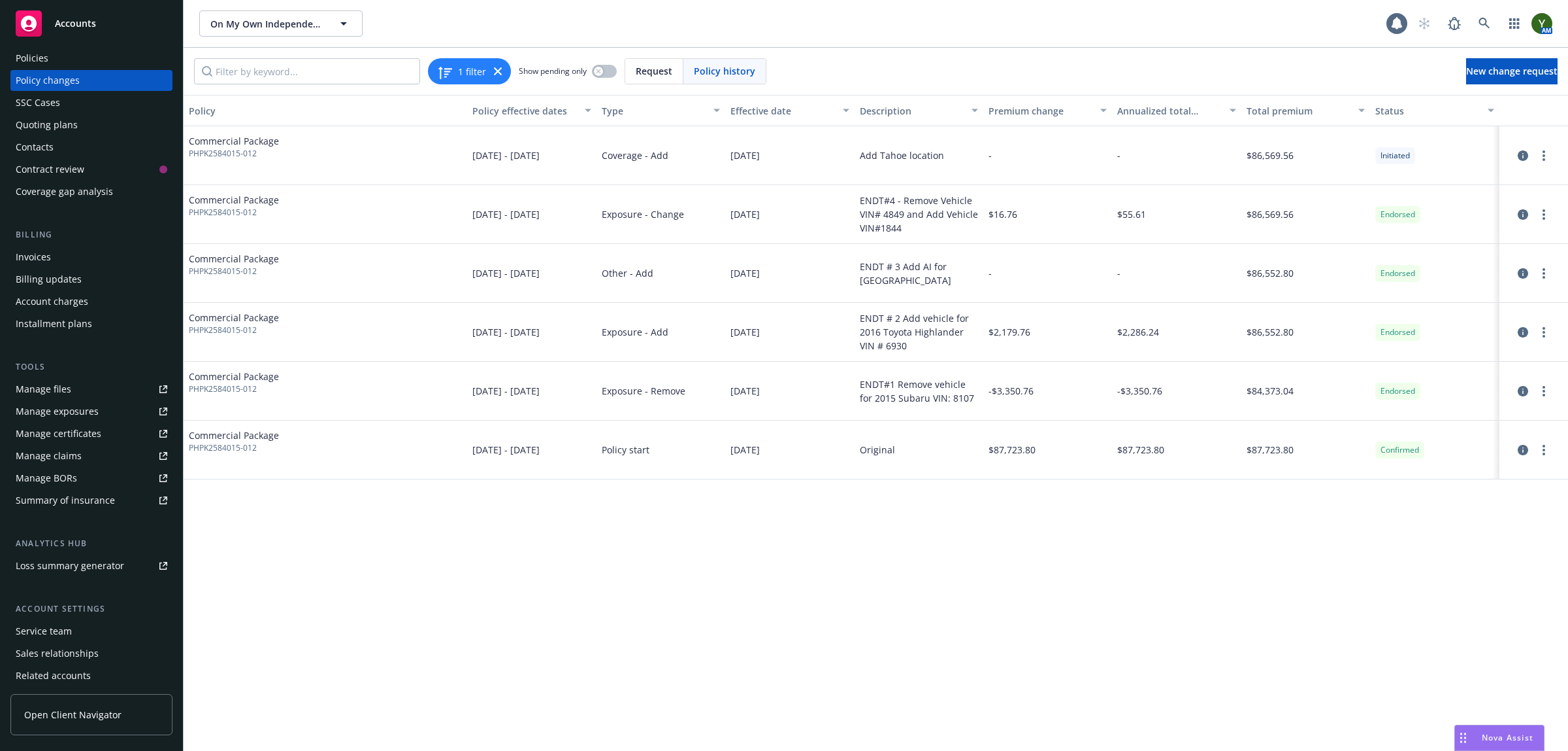
scroll to position [100, 0]
